Goal: Task Accomplishment & Management: Complete application form

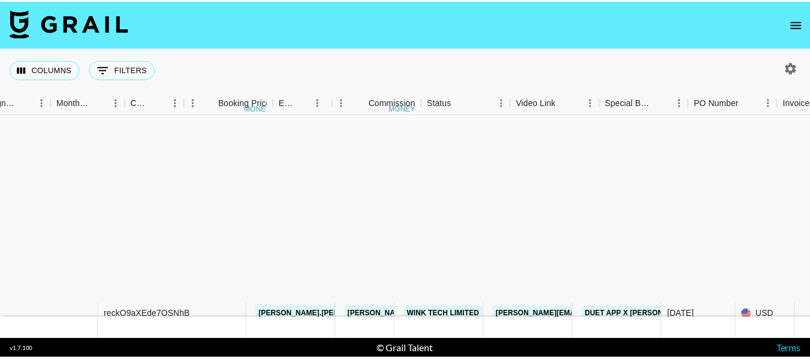
scroll to position [249, 618]
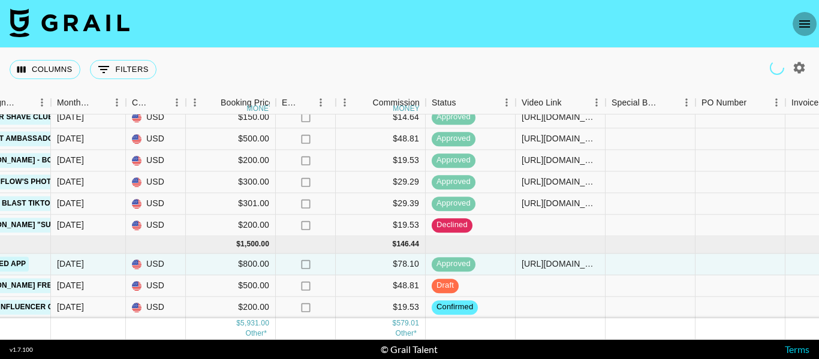
click at [804, 15] on button "open drawer" at bounding box center [805, 24] width 24 height 24
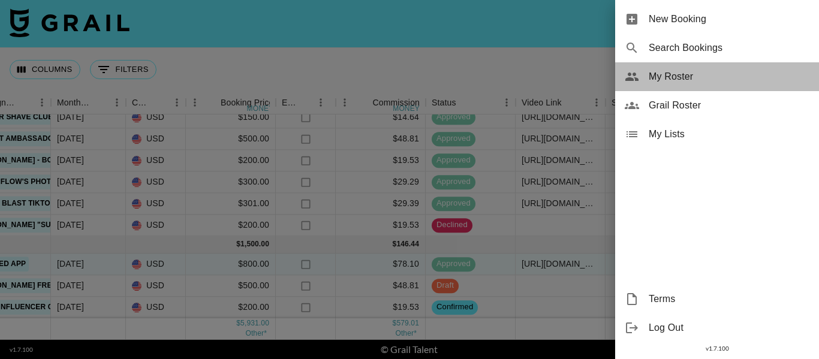
click at [666, 70] on span "My Roster" at bounding box center [729, 77] width 161 height 14
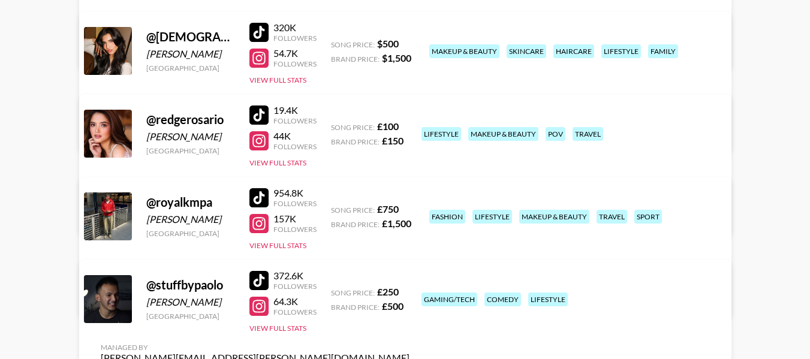
scroll to position [420, 0]
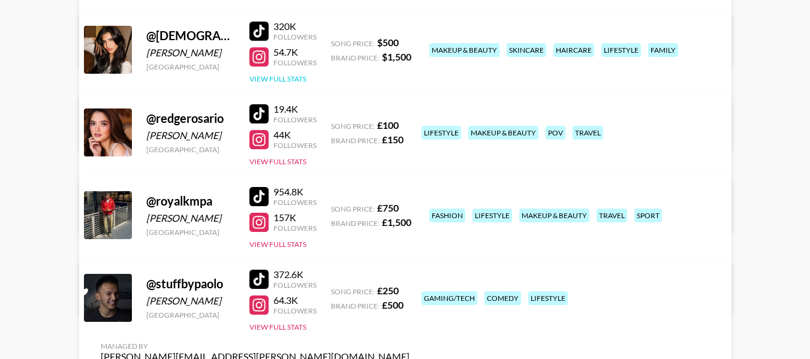
click at [290, 83] on button "View Full Stats" at bounding box center [277, 78] width 57 height 9
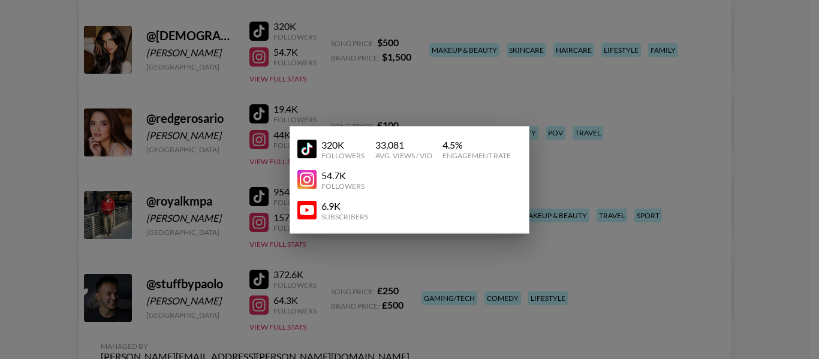
click at [625, 135] on div at bounding box center [409, 179] width 819 height 359
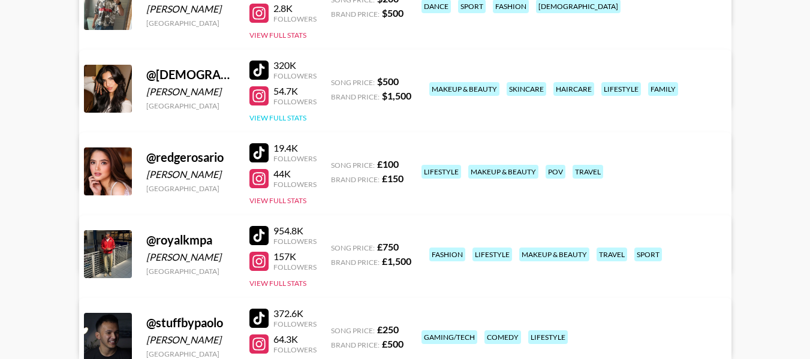
scroll to position [360, 0]
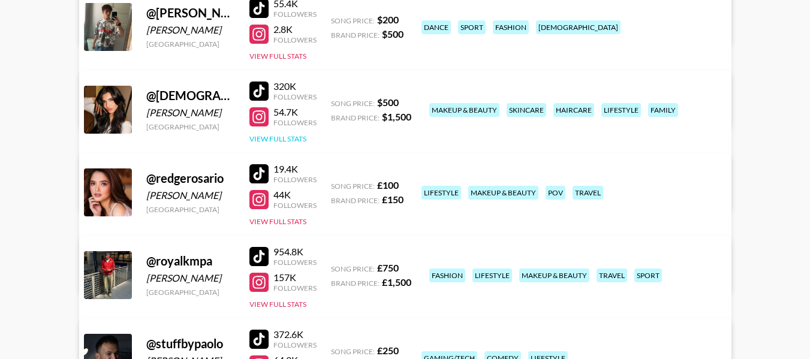
click at [300, 136] on button "View Full Stats" at bounding box center [277, 138] width 57 height 9
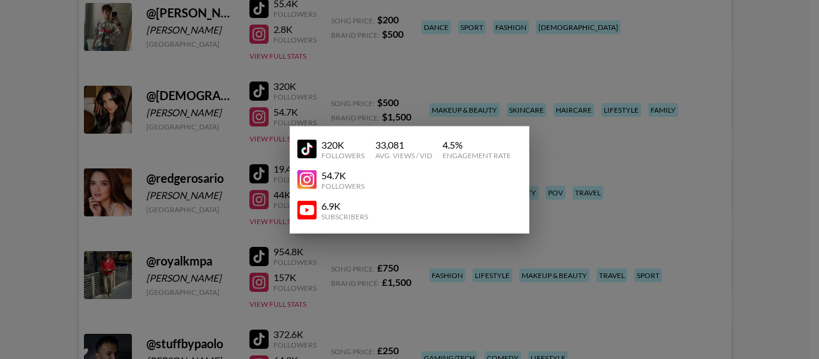
click at [665, 267] on div at bounding box center [409, 179] width 819 height 359
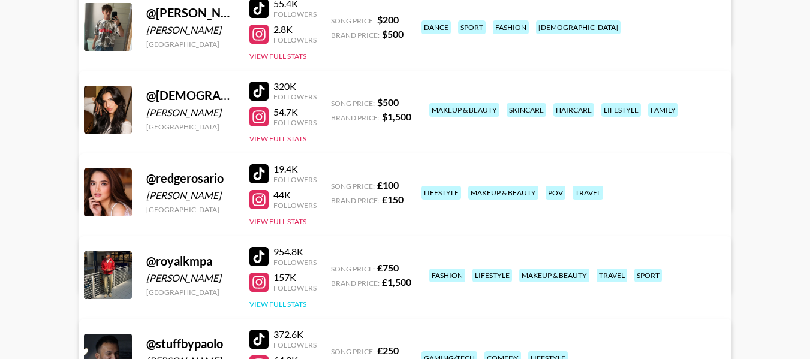
click at [302, 302] on button "View Full Stats" at bounding box center [277, 304] width 57 height 9
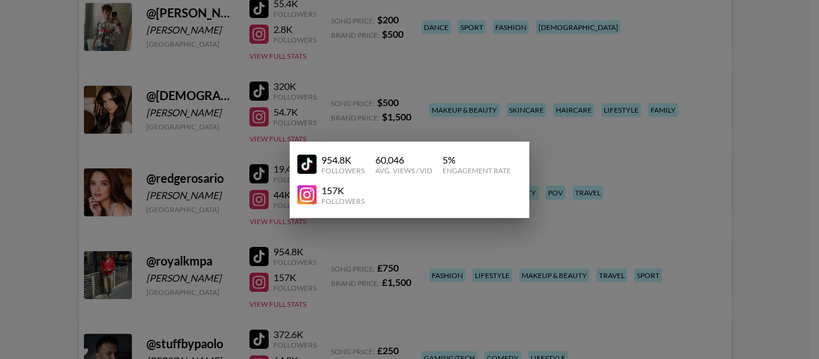
click at [530, 92] on div at bounding box center [409, 179] width 819 height 359
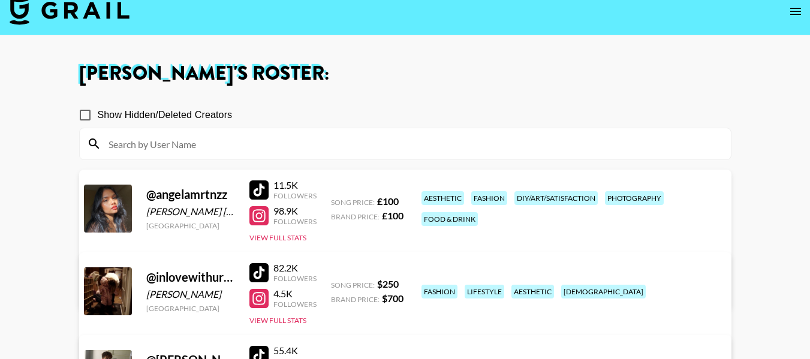
scroll to position [0, 0]
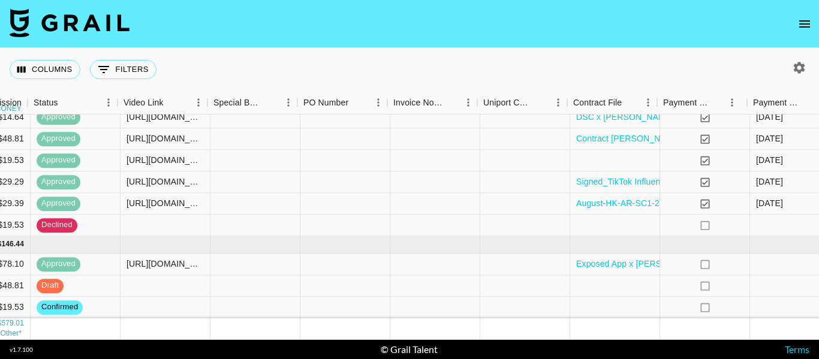
scroll to position [249, 1016]
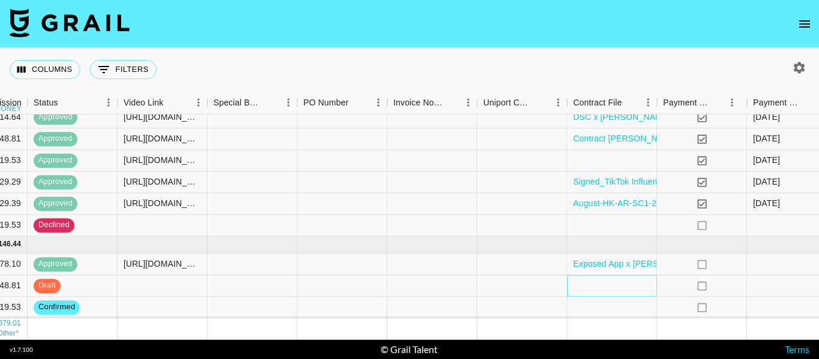
click at [616, 280] on div at bounding box center [612, 286] width 90 height 22
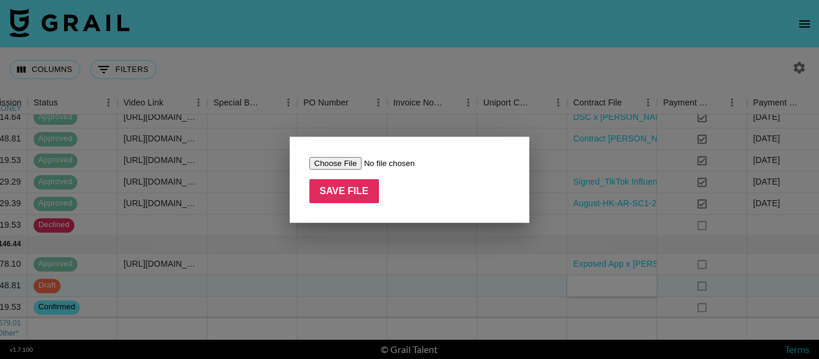
click at [335, 164] on input "file" at bounding box center [385, 163] width 152 height 13
type input "C:\fakepath\jacob.cline.161 X YAP FREELY-signed.pdf"
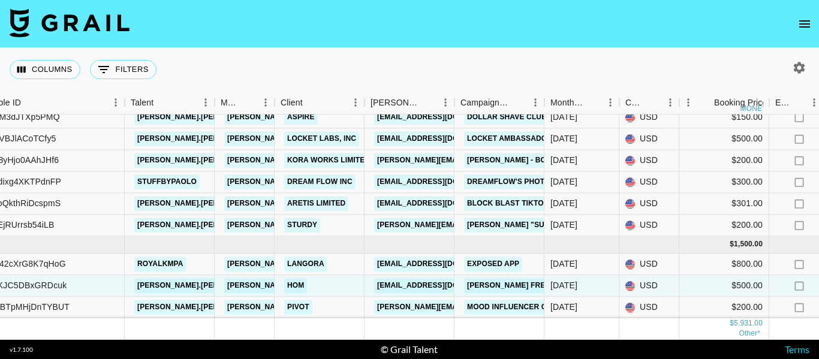
scroll to position [249, 122]
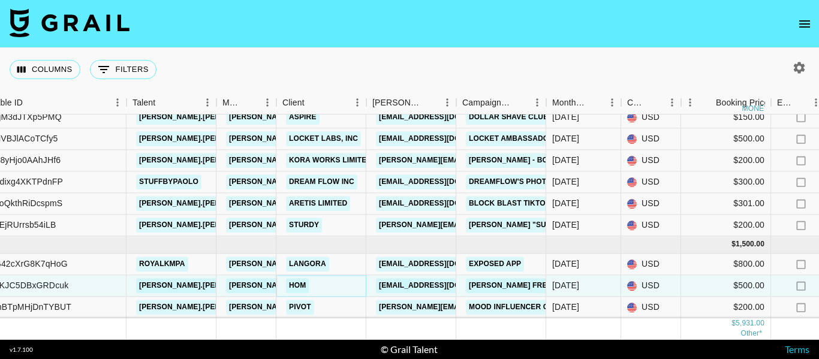
click at [302, 278] on link "HoM" at bounding box center [297, 285] width 23 height 15
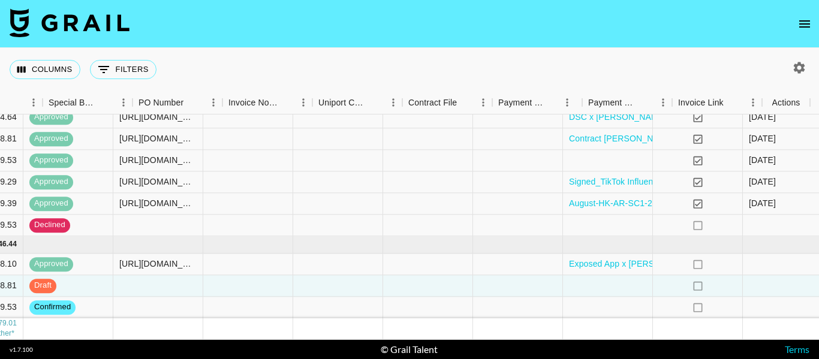
scroll to position [249, 1180]
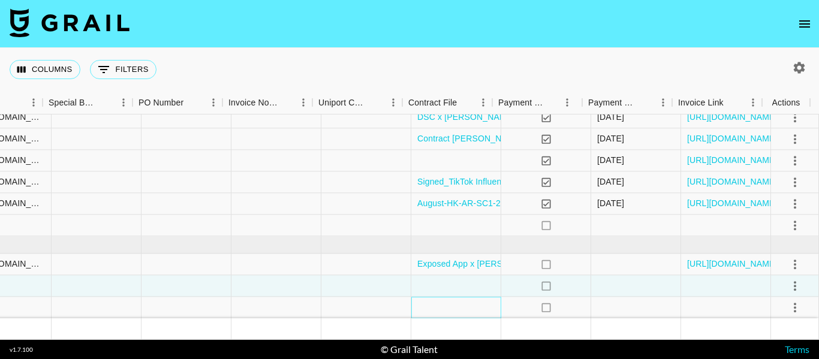
click at [454, 297] on div at bounding box center [456, 308] width 90 height 22
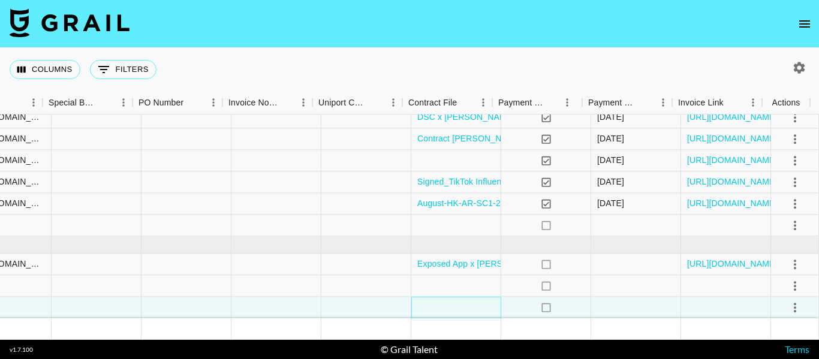
click at [454, 297] on div at bounding box center [456, 308] width 90 height 22
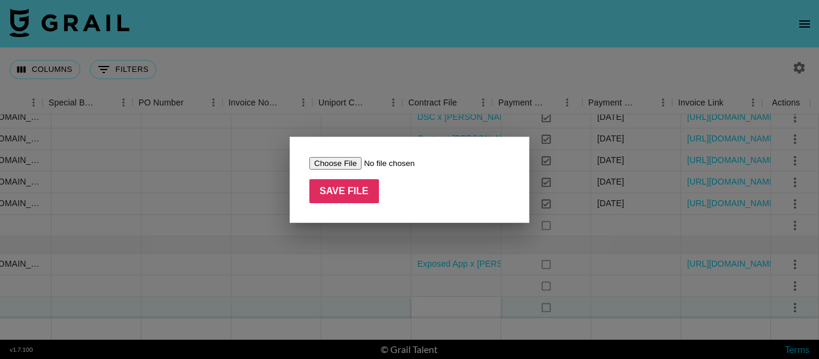
click at [324, 167] on input "file" at bounding box center [385, 163] width 152 height 13
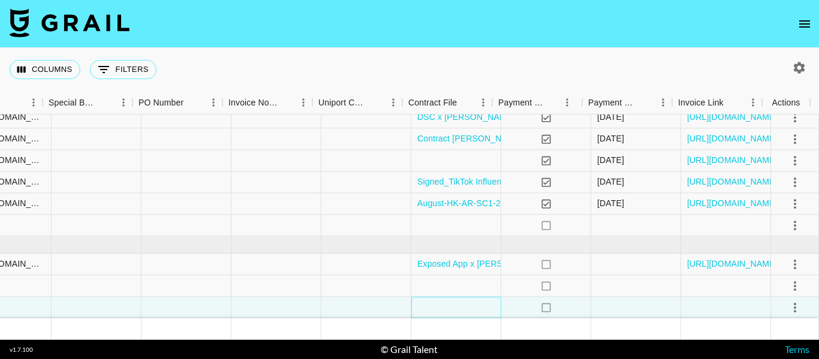
click at [469, 300] on div at bounding box center [456, 308] width 90 height 22
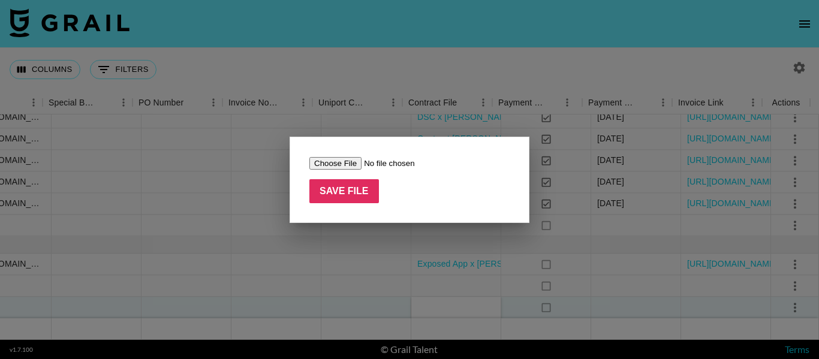
click at [341, 168] on input "file" at bounding box center [385, 163] width 152 height 13
type input "C:\fakepath\Signed_Mood Influencer_Agreement_Final_Jacob_Cline.pdf"
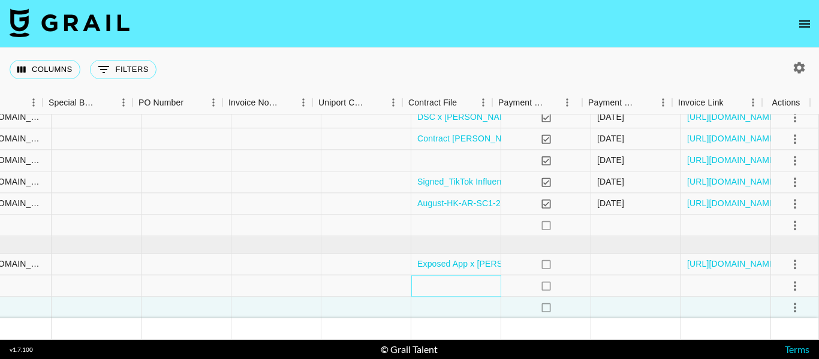
click at [447, 282] on div at bounding box center [456, 286] width 90 height 22
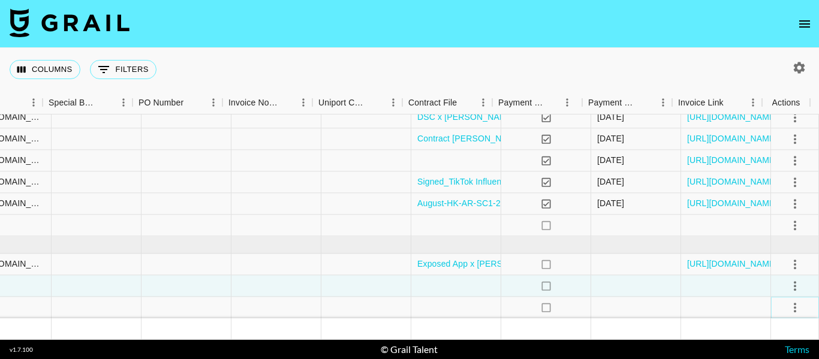
click at [790, 300] on icon "select merge strategy" at bounding box center [795, 307] width 14 height 14
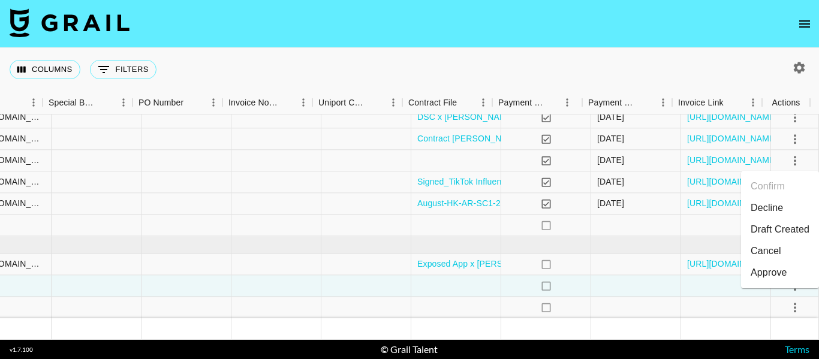
click at [659, 340] on footer "v 1.7.100 © Grail Talent Terms" at bounding box center [409, 349] width 819 height 19
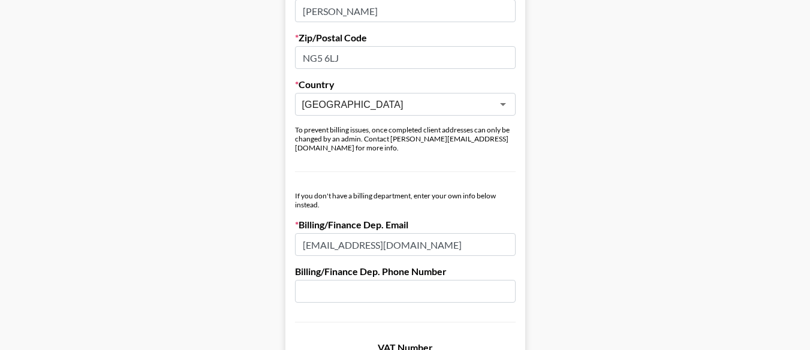
scroll to position [540, 0]
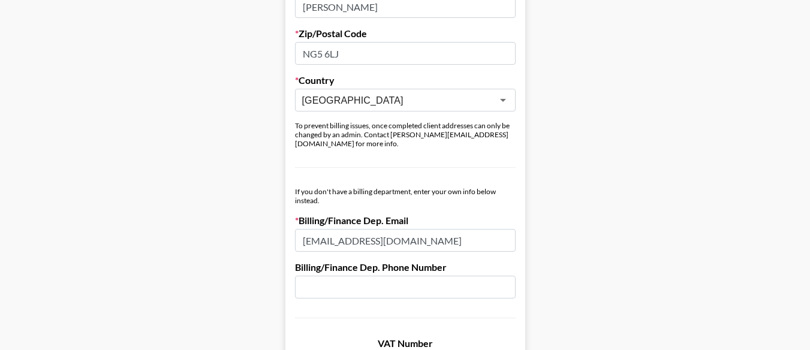
click at [364, 229] on input "[EMAIL_ADDRESS][DOMAIN_NAME]" at bounding box center [405, 240] width 221 height 23
paste input "payments"
click at [308, 234] on input "[EMAIL_ADDRESS][DOMAIN_NAME]" at bounding box center [405, 240] width 221 height 23
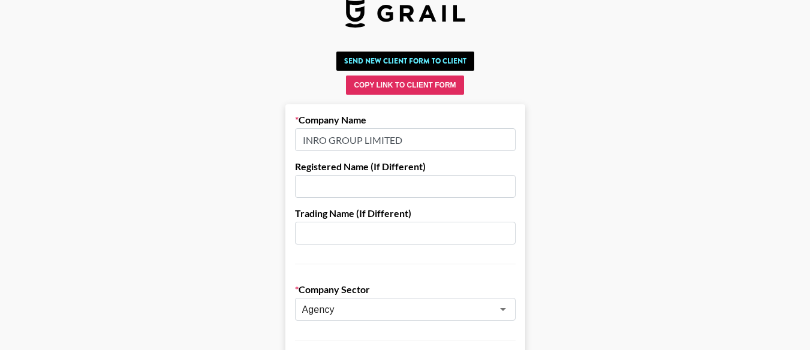
scroll to position [0, 0]
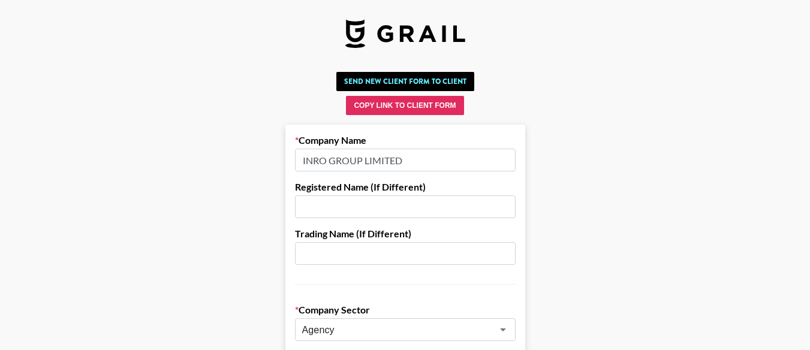
type input "[EMAIL_ADDRESS][DOMAIN_NAME]"
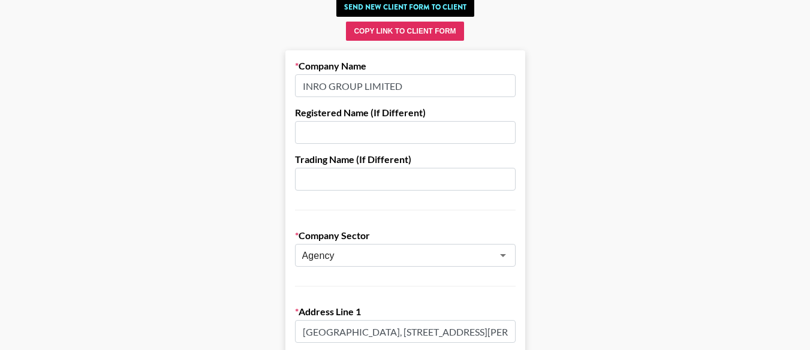
scroll to position [180, 0]
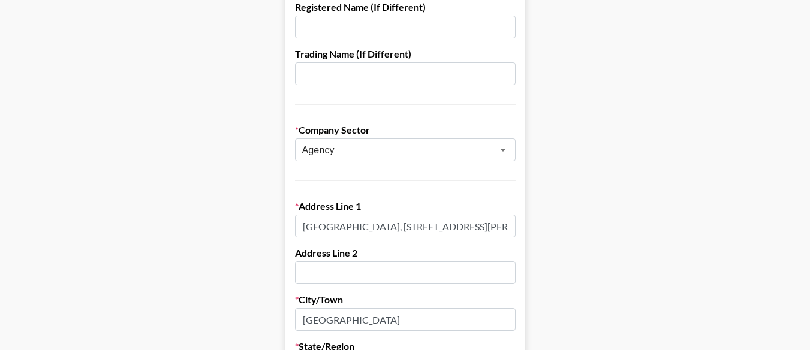
click at [372, 228] on input "[GEOGRAPHIC_DATA], [STREET_ADDRESS][PERSON_NAME]" at bounding box center [405, 226] width 221 height 23
click at [437, 258] on label "Address Line 2" at bounding box center [405, 253] width 221 height 12
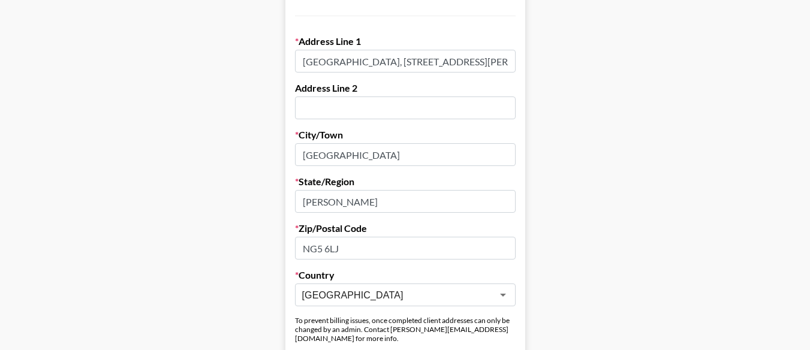
scroll to position [420, 0]
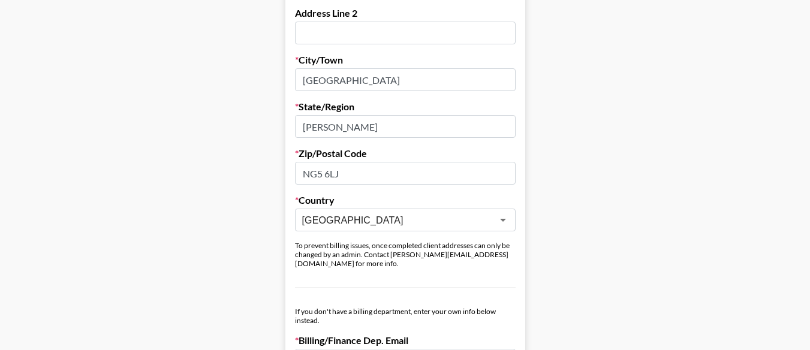
click at [402, 215] on input "United Kingdom" at bounding box center [397, 220] width 190 height 14
click at [501, 164] on input "NG5 6LJ" at bounding box center [405, 173] width 221 height 23
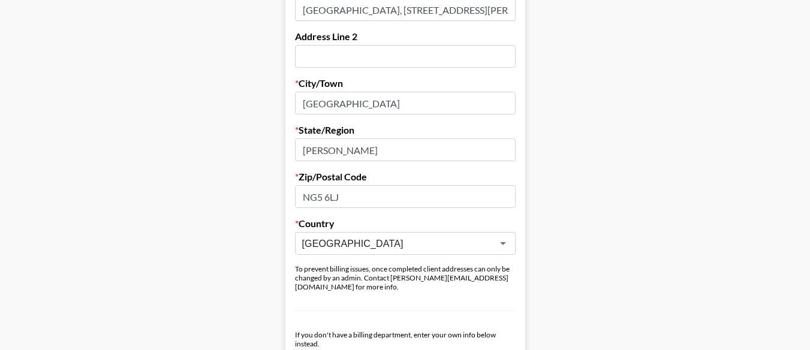
scroll to position [540, 0]
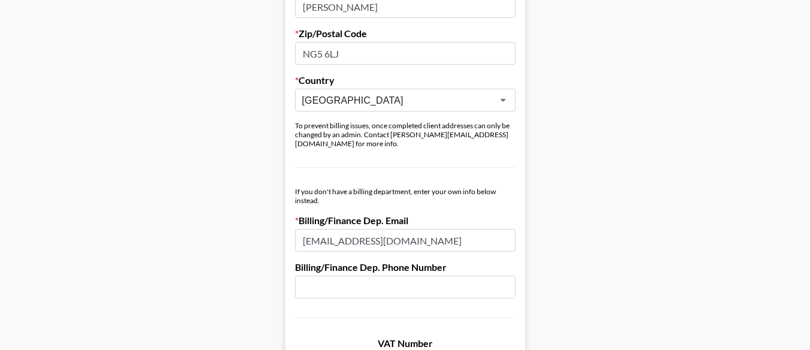
click at [309, 234] on input "payments@houseofmarketers.com" at bounding box center [405, 240] width 221 height 23
click at [673, 206] on main "Send New Client Form to Client Copy Link to Client Form Company Name INRO GROUP…" at bounding box center [405, 164] width 791 height 1272
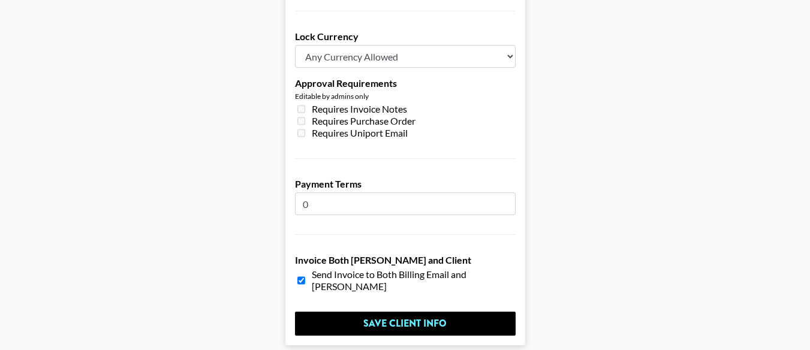
scroll to position [1023, 0]
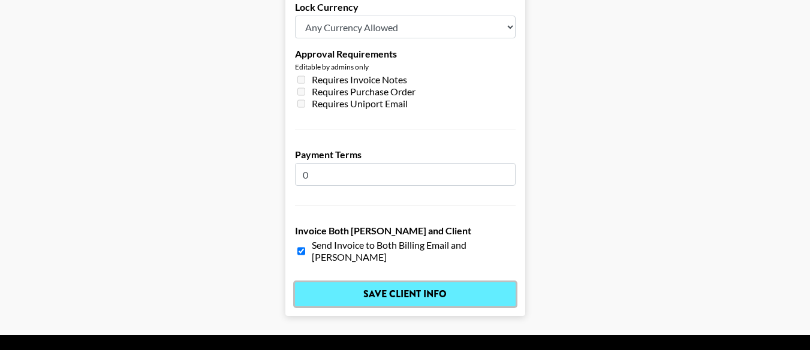
click at [463, 282] on input "Save Client Info" at bounding box center [405, 294] width 221 height 24
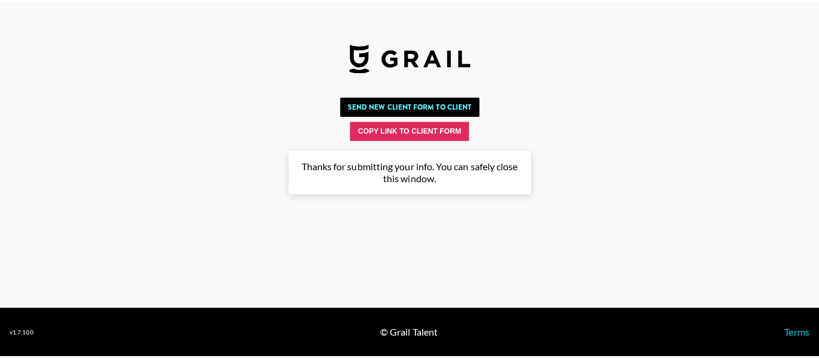
scroll to position [0, 0]
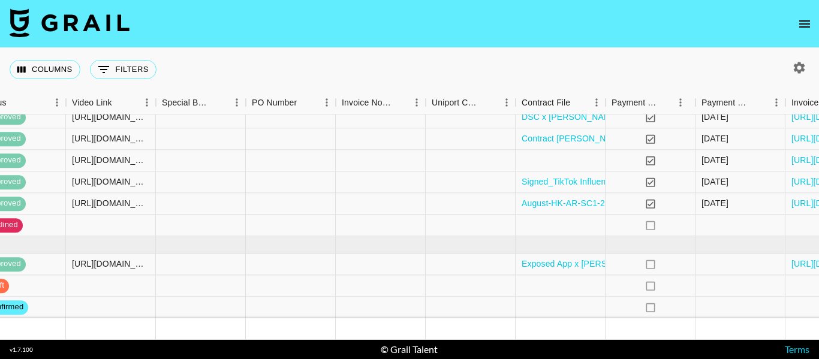
scroll to position [249, 1067]
click at [575, 297] on div at bounding box center [561, 308] width 90 height 22
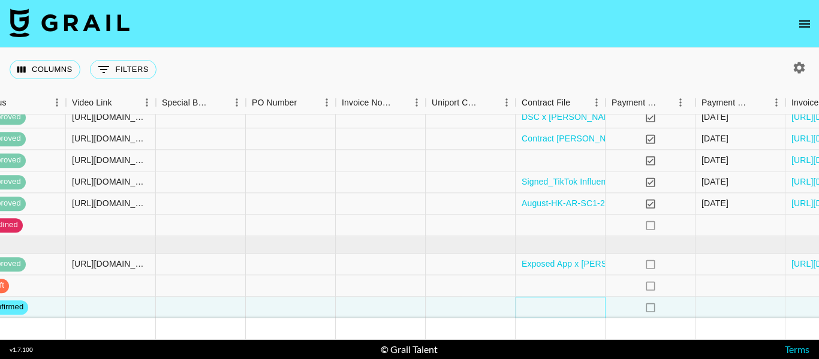
click at [575, 297] on div at bounding box center [561, 308] width 90 height 22
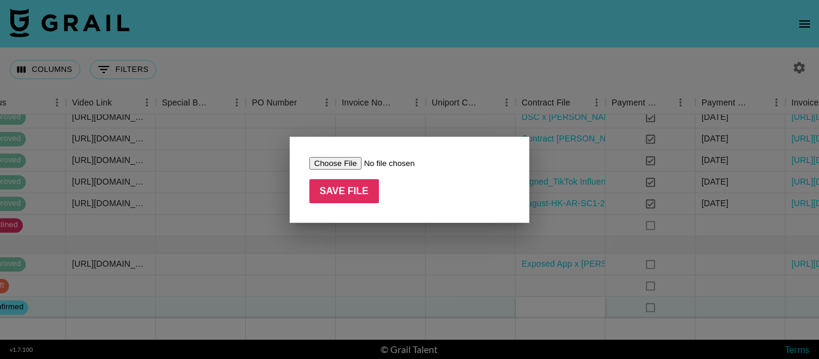
click at [357, 163] on input "file" at bounding box center [385, 163] width 152 height 13
type input "C:\fakepath\Signed_Mood Influencer_Agreement_Final_Jacob_Cline.pdf"
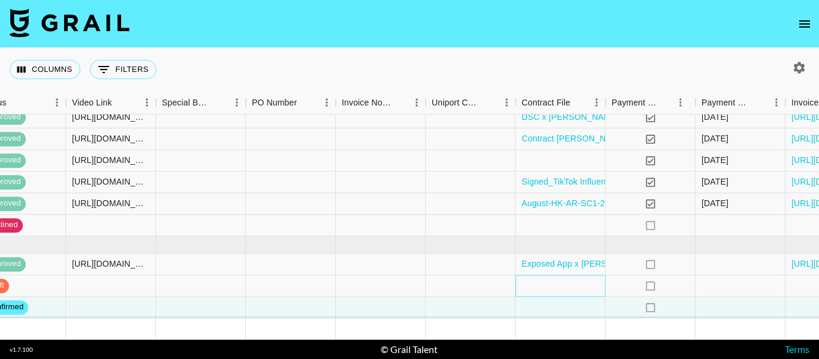
click at [567, 276] on div at bounding box center [561, 286] width 90 height 22
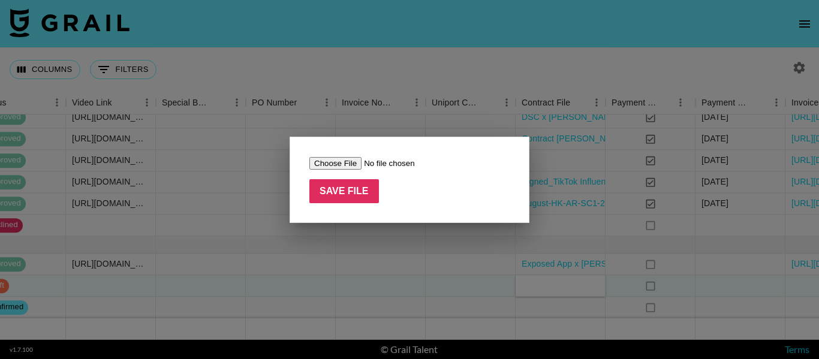
click at [353, 159] on input "file" at bounding box center [385, 163] width 152 height 13
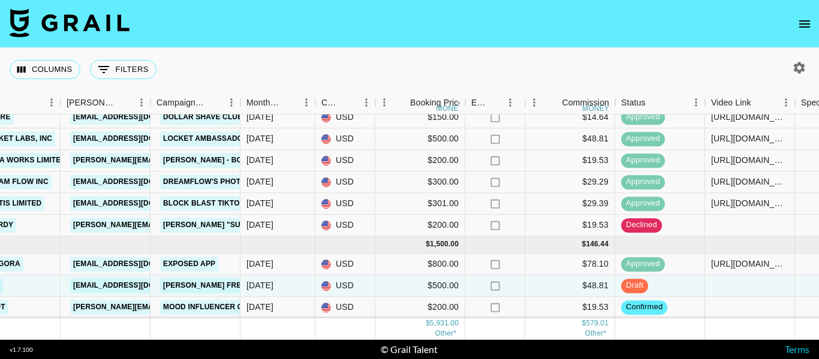
scroll to position [249, 427]
click at [805, 25] on icon "open drawer" at bounding box center [804, 24] width 14 height 14
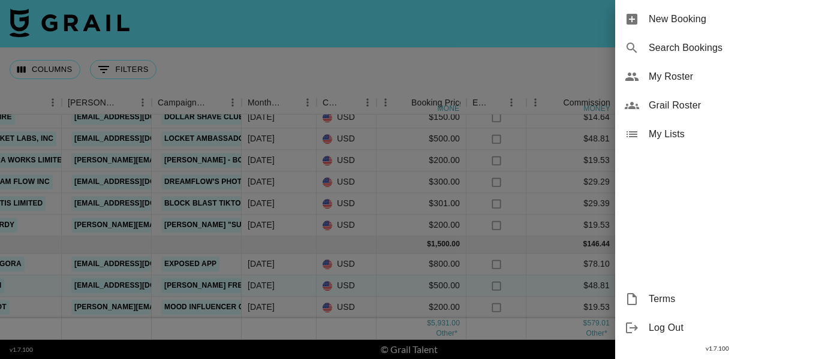
click at [520, 62] on div at bounding box center [409, 179] width 819 height 359
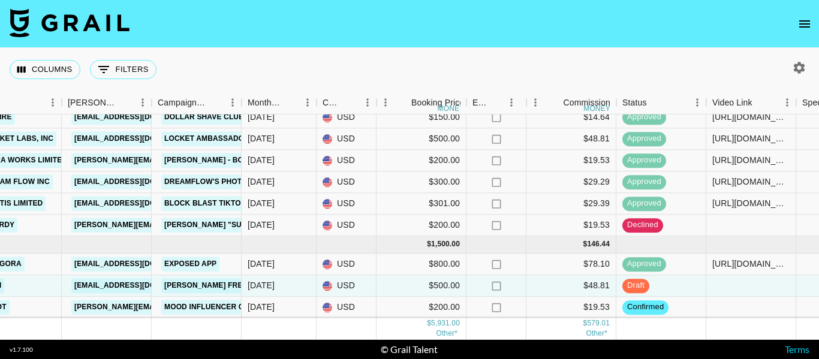
click at [806, 22] on icon "open drawer" at bounding box center [804, 24] width 14 height 14
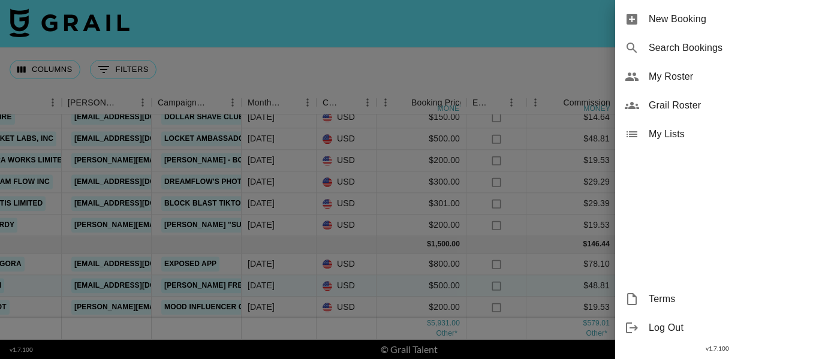
click at [553, 57] on div at bounding box center [409, 179] width 819 height 359
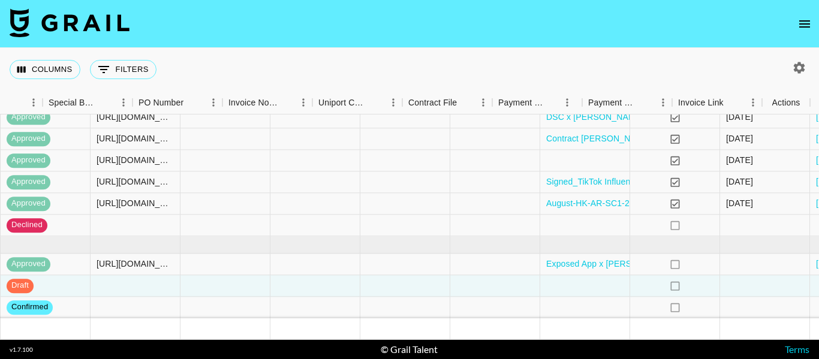
scroll to position [249, 1180]
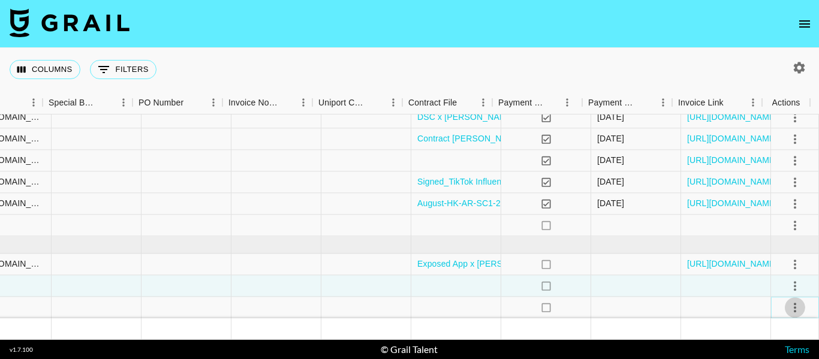
click at [788, 300] on icon "select merge strategy" at bounding box center [795, 307] width 14 height 14
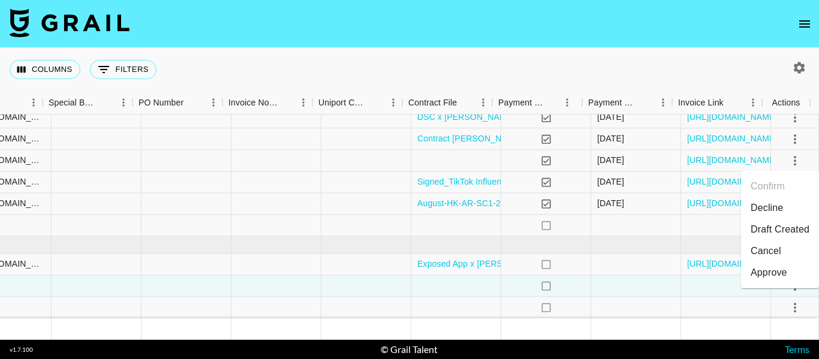
click at [782, 228] on li "Draft Created" at bounding box center [780, 230] width 78 height 22
click at [462, 275] on div at bounding box center [456, 286] width 90 height 22
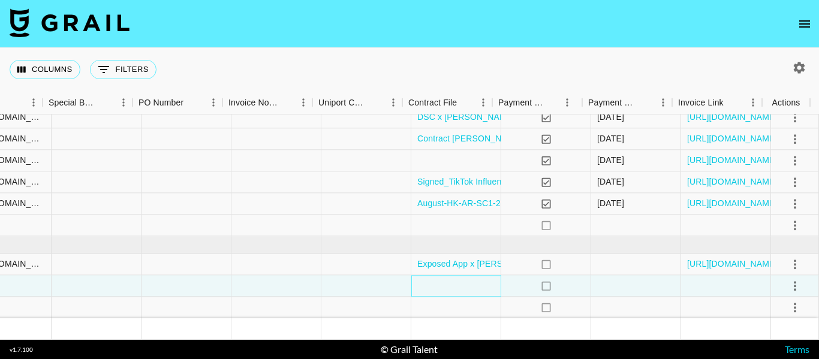
click at [462, 275] on div at bounding box center [456, 286] width 90 height 22
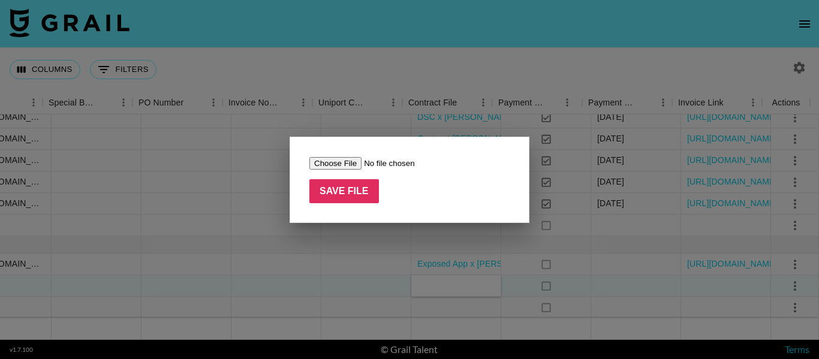
click at [339, 159] on input "file" at bounding box center [385, 163] width 152 height 13
type input "C:\fakepath\jacob.cline.161 X YAP FREELY-signed.pdf"
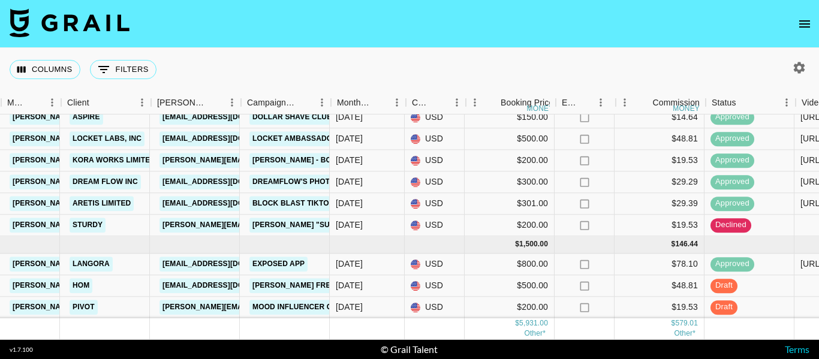
scroll to position [249, 321]
